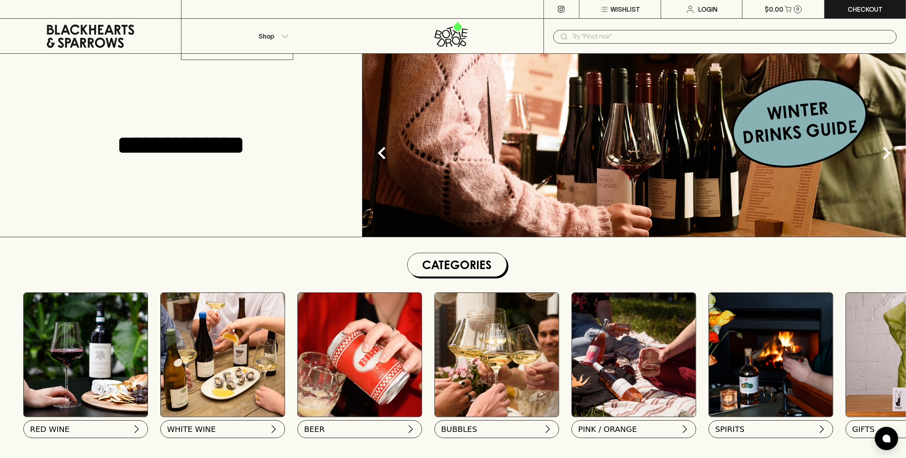
drag, startPoint x: 105, startPoint y: 439, endPoint x: 98, endPoint y: 434, distance: 7.9
click at [104, 438] on div at bounding box center [453, 229] width 906 height 458
drag, startPoint x: 87, startPoint y: 425, endPoint x: 56, endPoint y: 424, distance: 30.4
click at [87, 425] on button "RED WINE" at bounding box center [85, 427] width 125 height 18
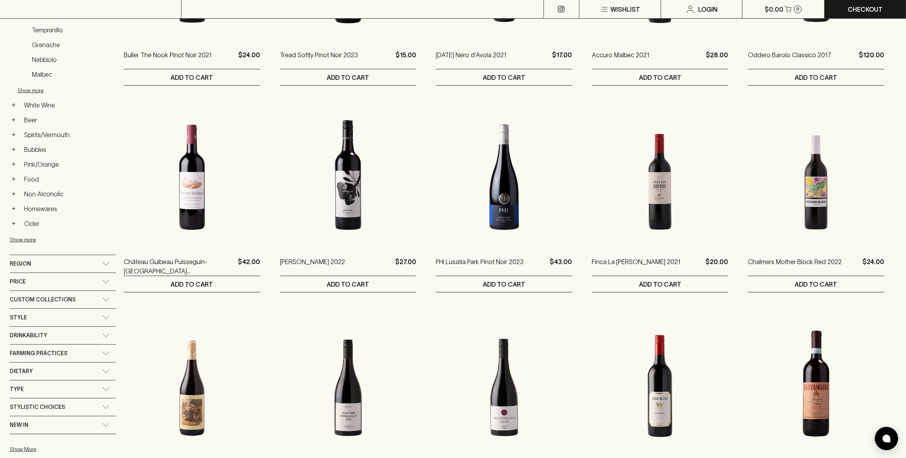
scroll to position [300, 0]
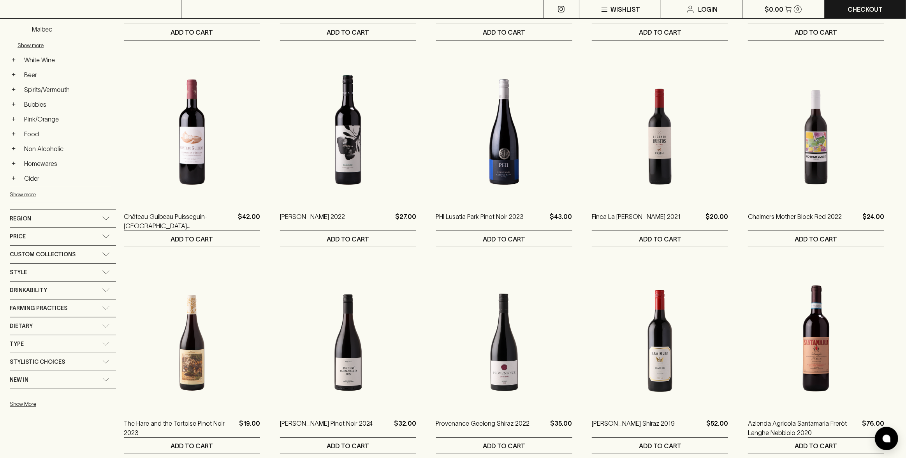
click at [100, 215] on div "Region" at bounding box center [56, 219] width 92 height 10
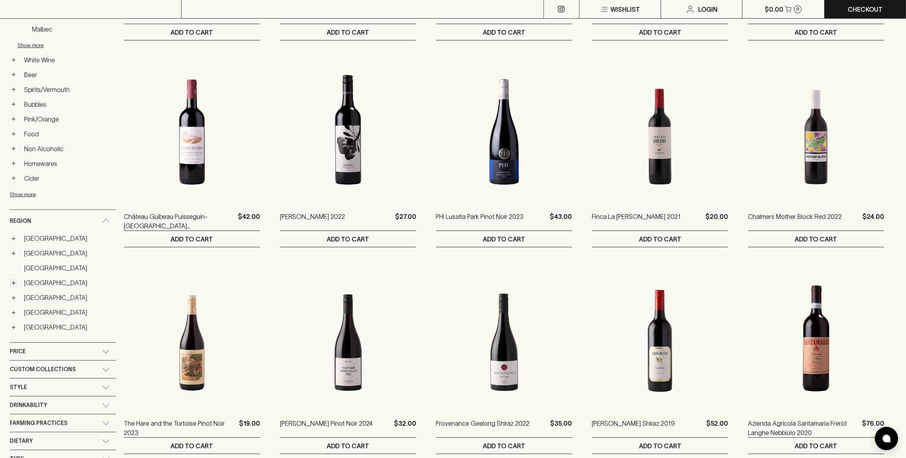
click at [13, 281] on button "+" at bounding box center [14, 283] width 8 height 8
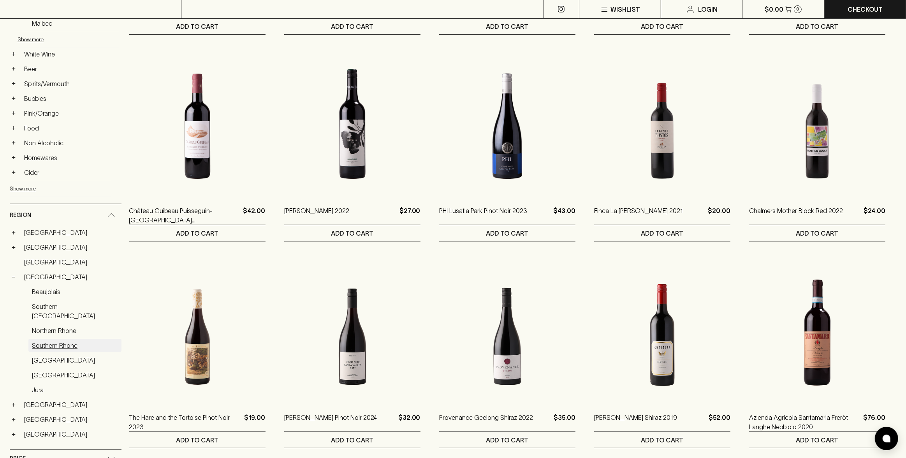
scroll to position [306, 0]
click at [32, 275] on link "[GEOGRAPHIC_DATA]" at bounding box center [71, 275] width 101 height 13
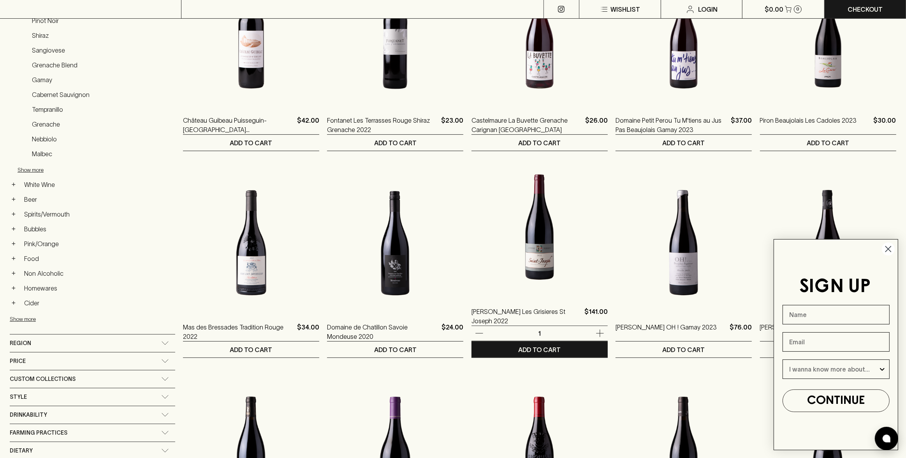
scroll to position [195, 0]
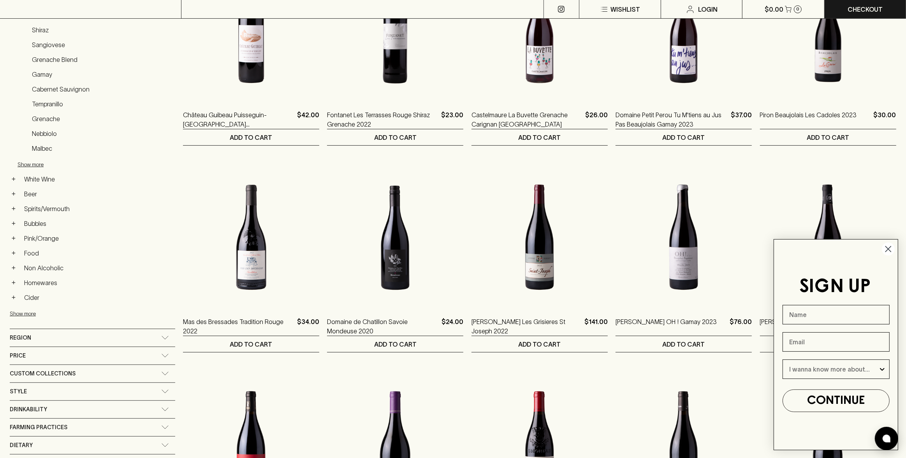
click at [883, 248] on circle "Close dialog" at bounding box center [888, 248] width 13 height 13
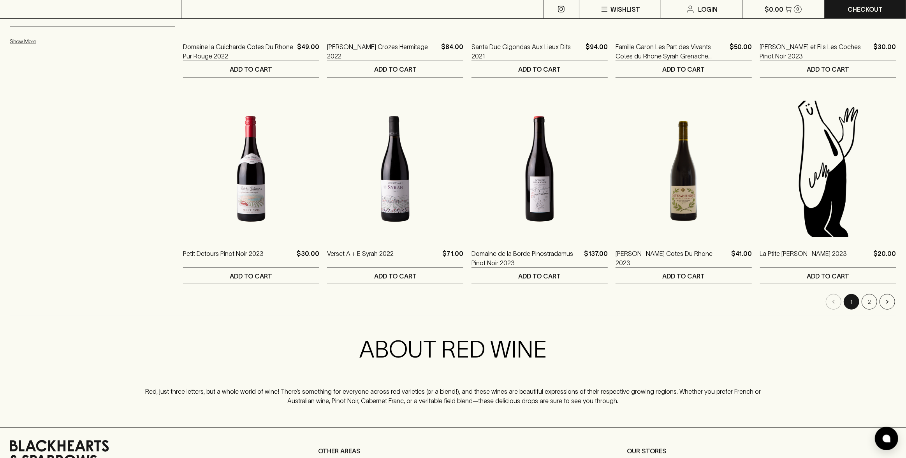
scroll to position [678, 0]
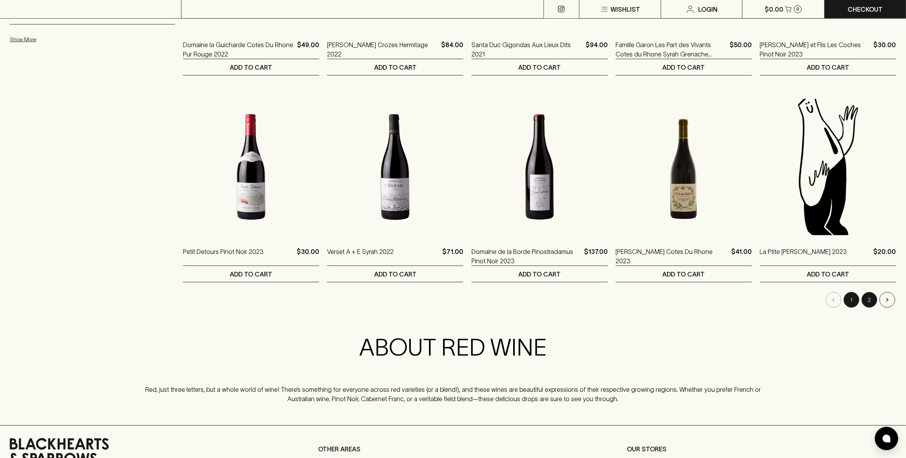
click at [873, 304] on button "2" at bounding box center [869, 300] width 16 height 16
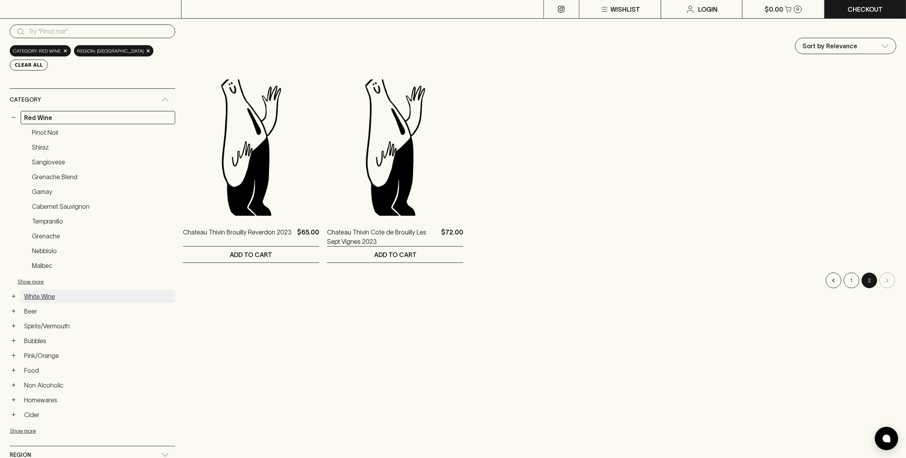
scroll to position [79, 0]
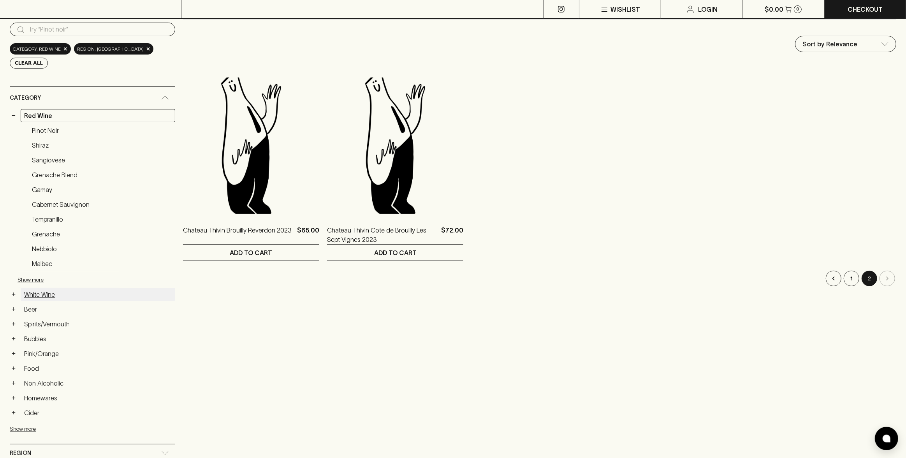
click at [39, 293] on link "White Wine" at bounding box center [98, 294] width 155 height 13
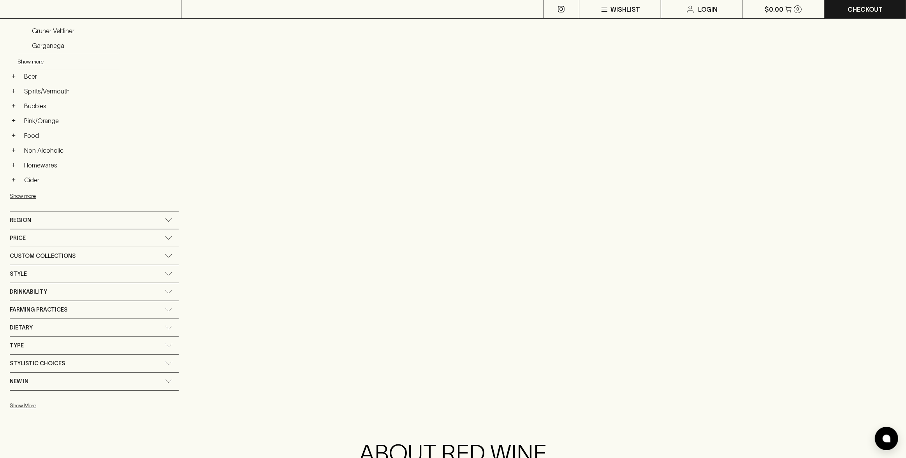
scroll to position [315, 0]
click at [22, 215] on span "Region" at bounding box center [20, 217] width 21 height 10
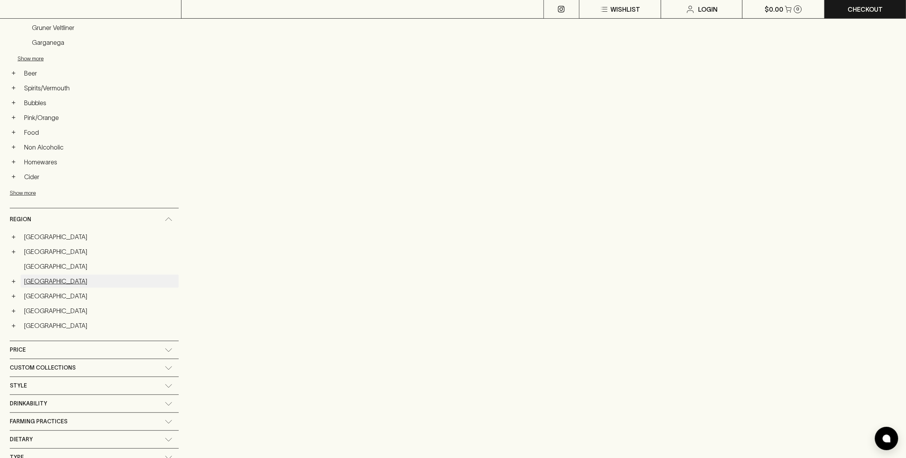
click at [31, 278] on link "[GEOGRAPHIC_DATA]" at bounding box center [100, 280] width 158 height 13
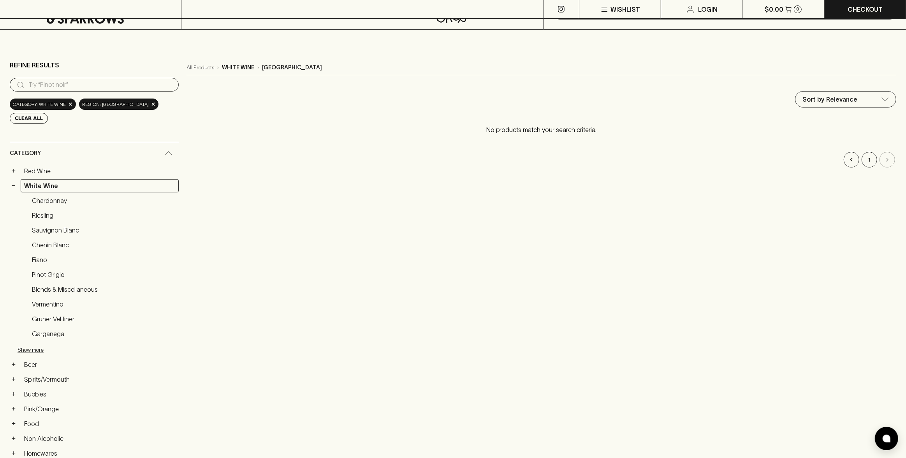
scroll to position [0, 0]
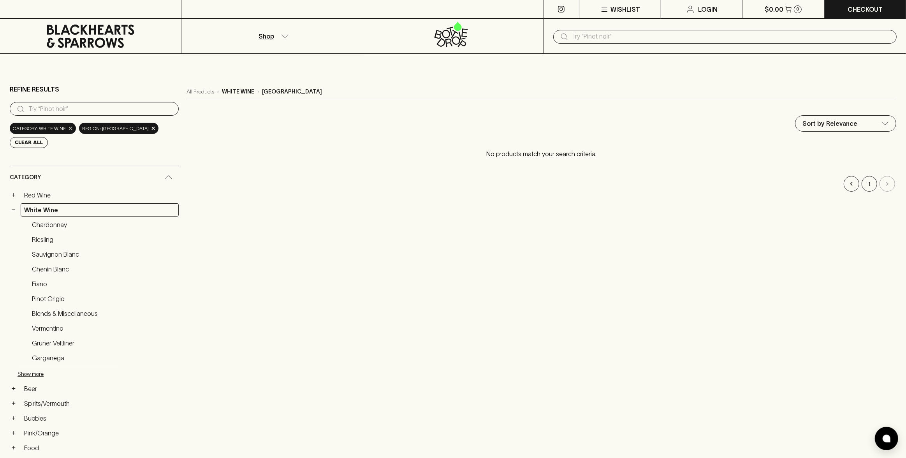
click at [68, 128] on span "×" at bounding box center [70, 128] width 5 height 8
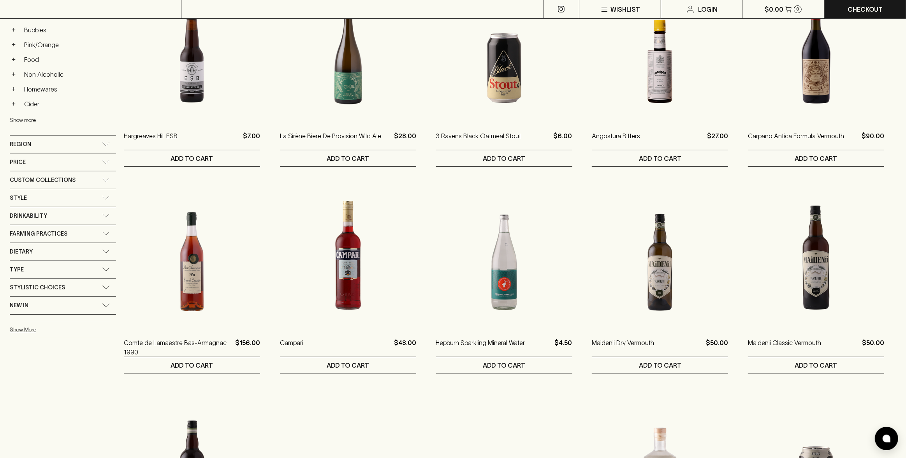
scroll to position [337, 0]
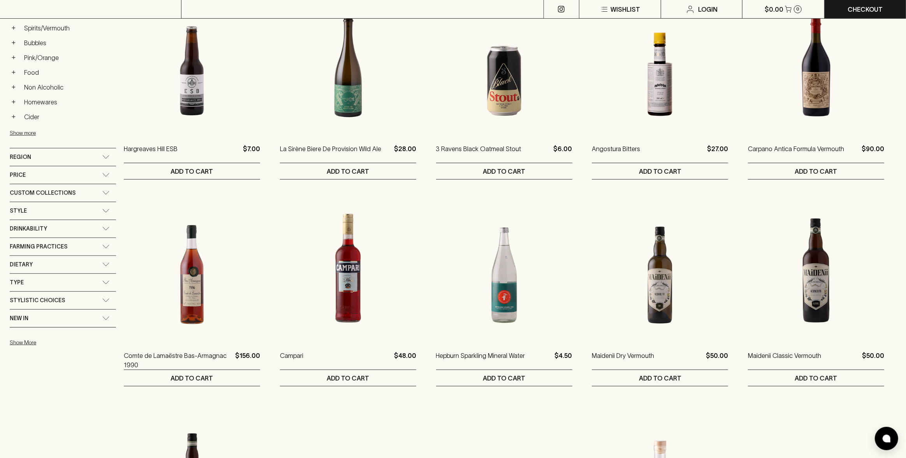
click at [97, 152] on div "Region" at bounding box center [56, 157] width 92 height 10
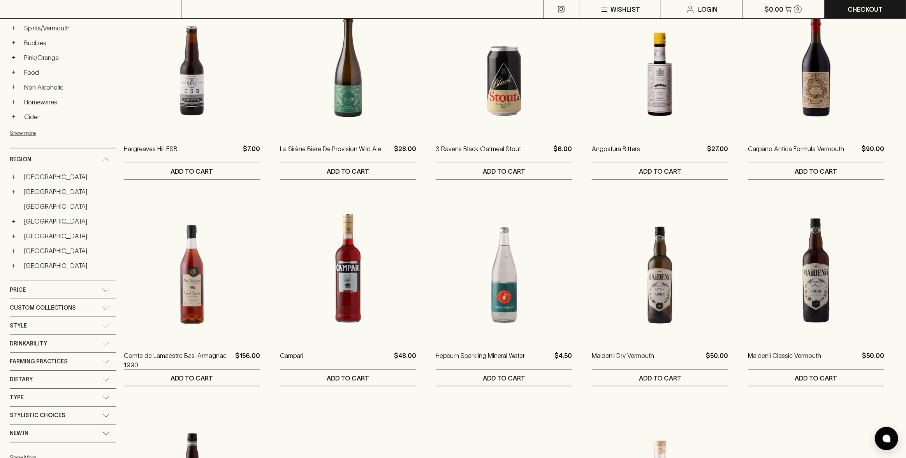
click at [97, 151] on div "Region" at bounding box center [63, 159] width 106 height 22
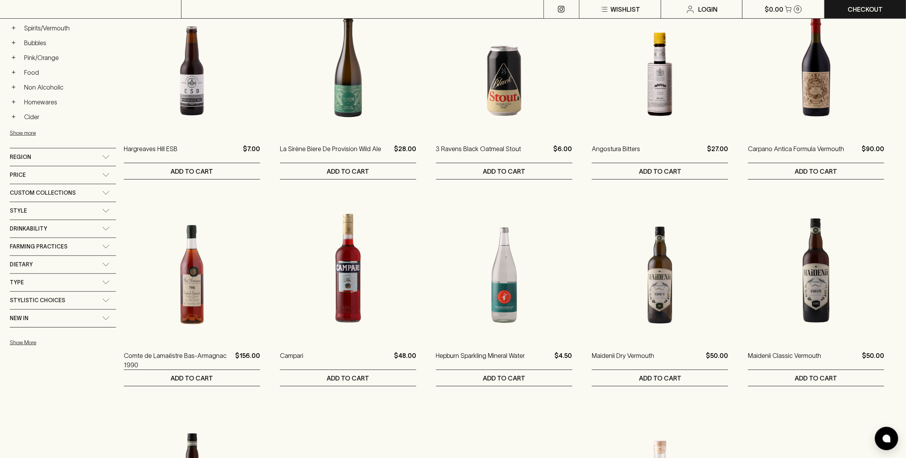
click at [97, 152] on div "Region" at bounding box center [56, 157] width 92 height 10
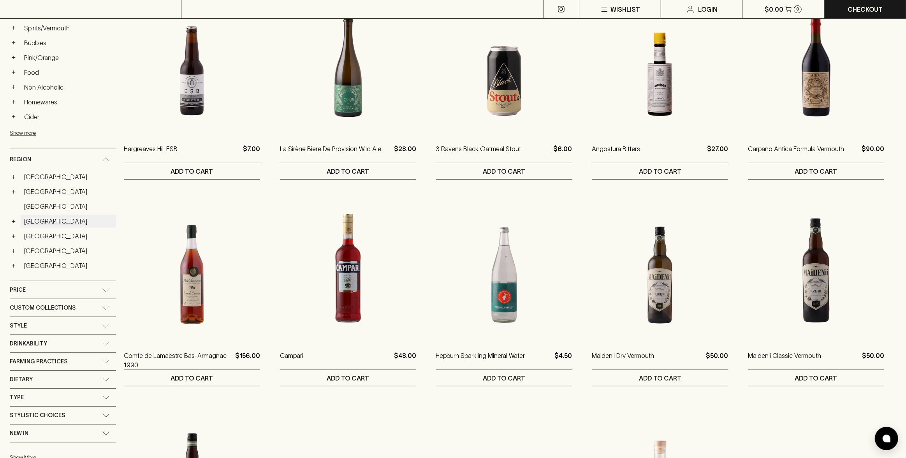
click at [30, 220] on link "[GEOGRAPHIC_DATA]" at bounding box center [68, 220] width 95 height 13
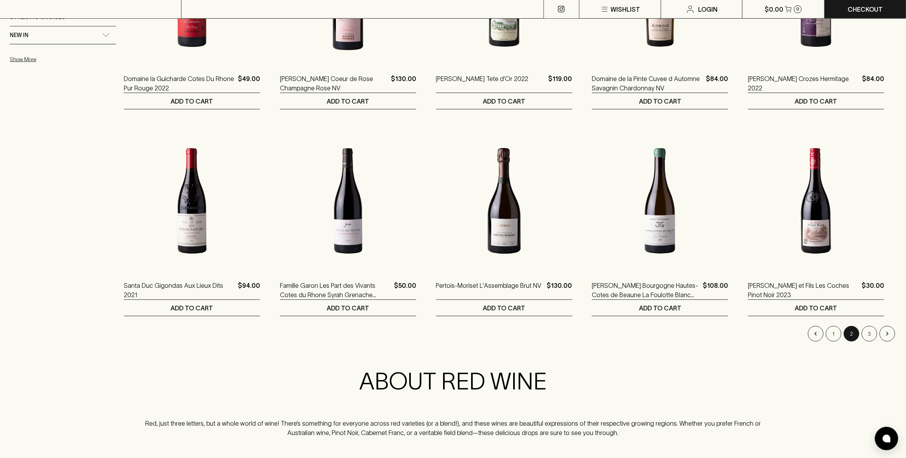
scroll to position [838, 0]
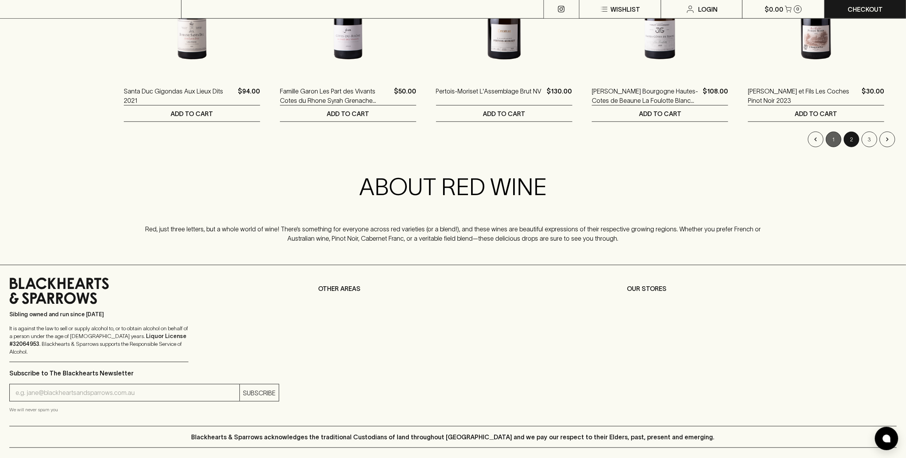
click at [832, 139] on button "1" at bounding box center [833, 140] width 16 height 16
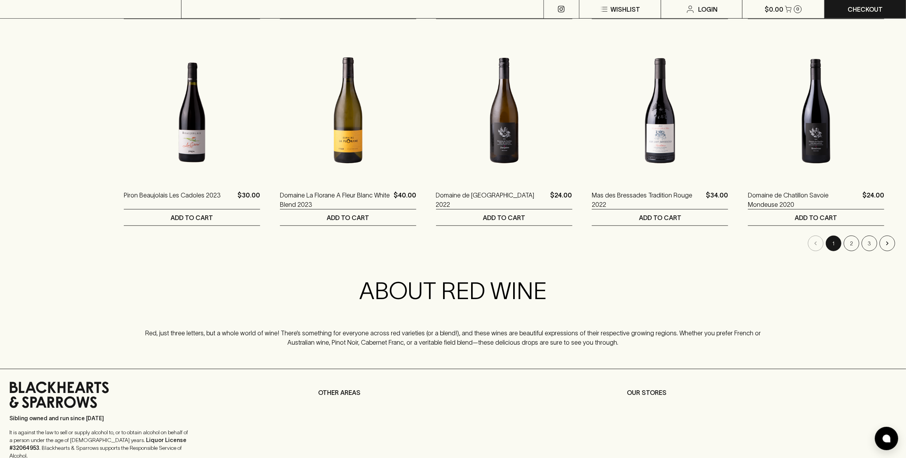
scroll to position [891, 0]
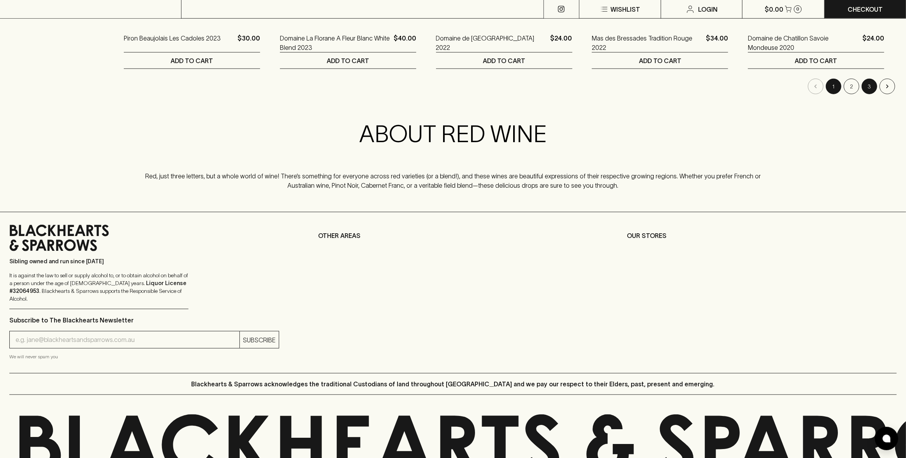
click at [866, 87] on button "3" at bounding box center [869, 87] width 16 height 16
